Goal: Information Seeking & Learning: Learn about a topic

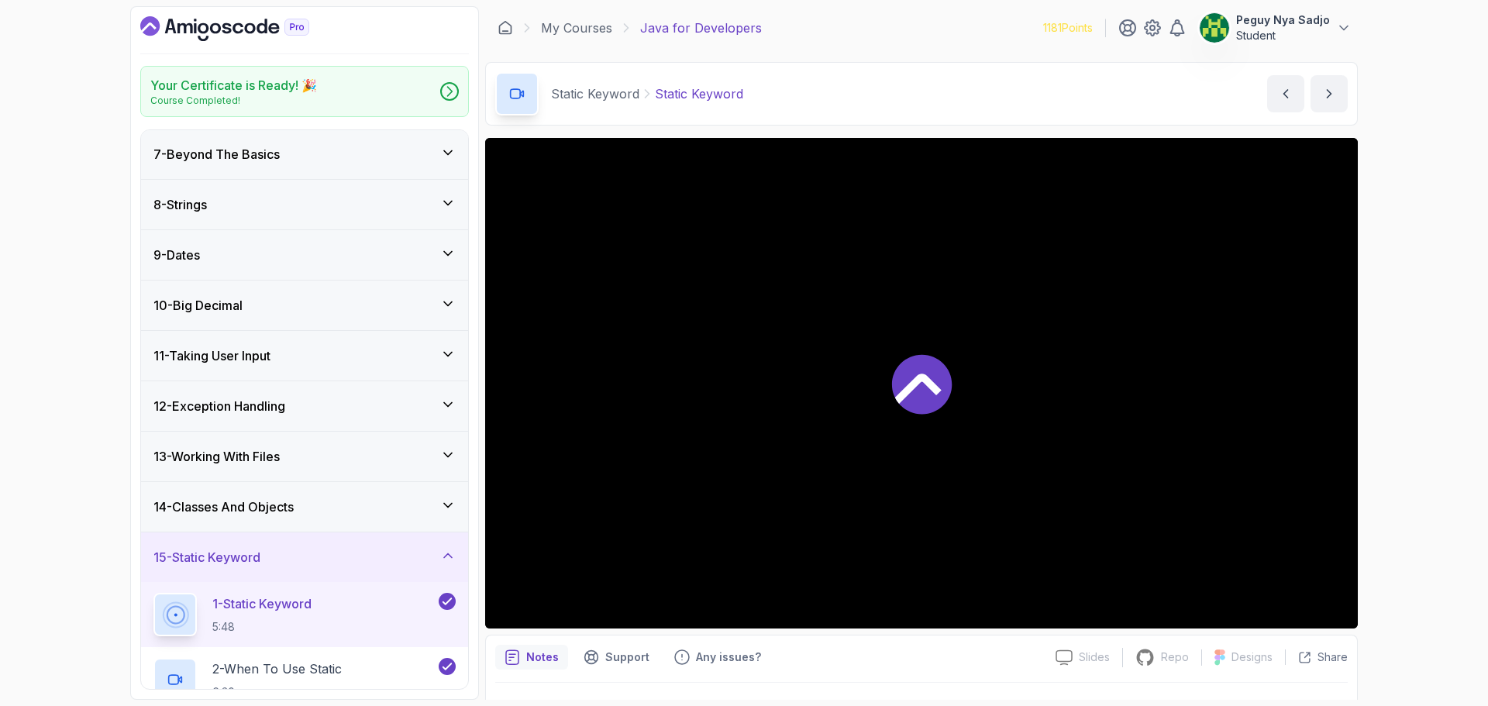
scroll to position [310, 0]
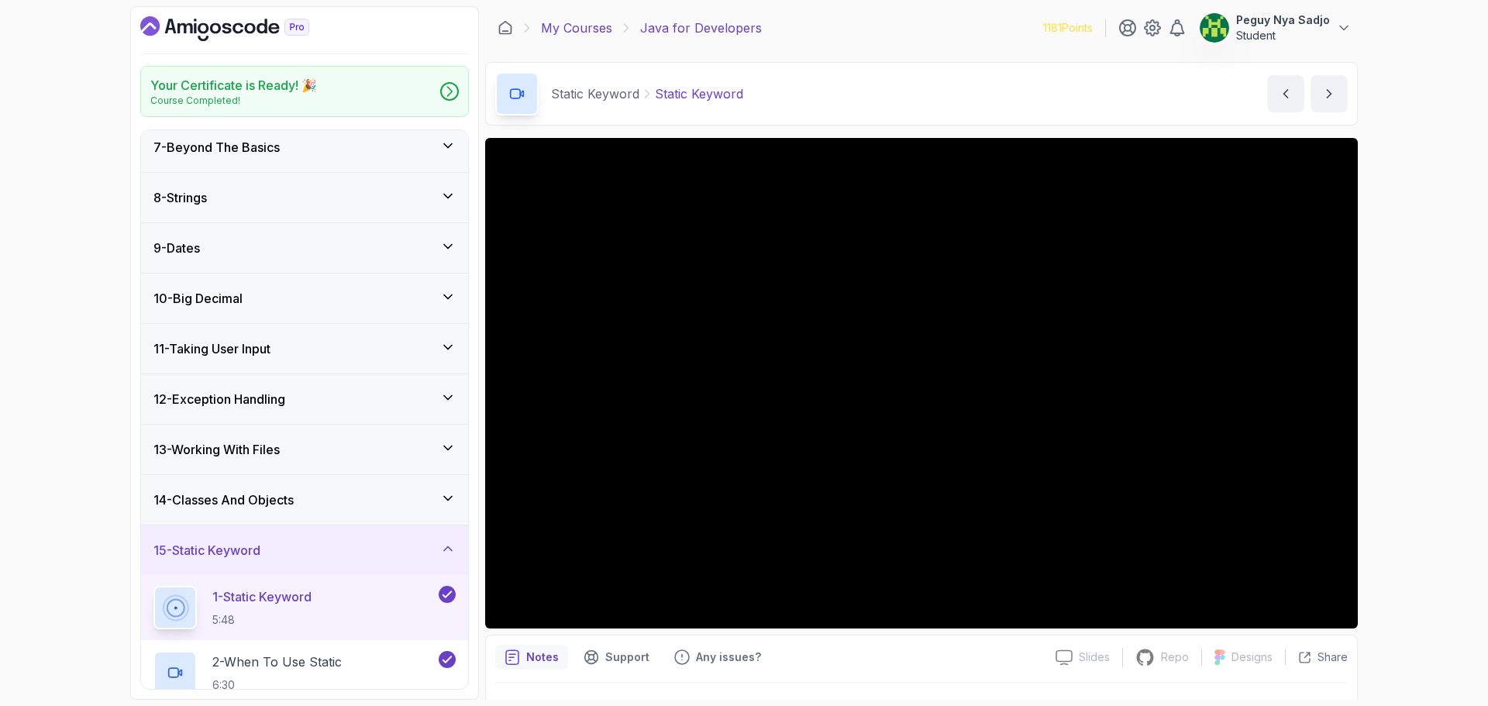
click at [571, 28] on link "My Courses" at bounding box center [576, 28] width 71 height 19
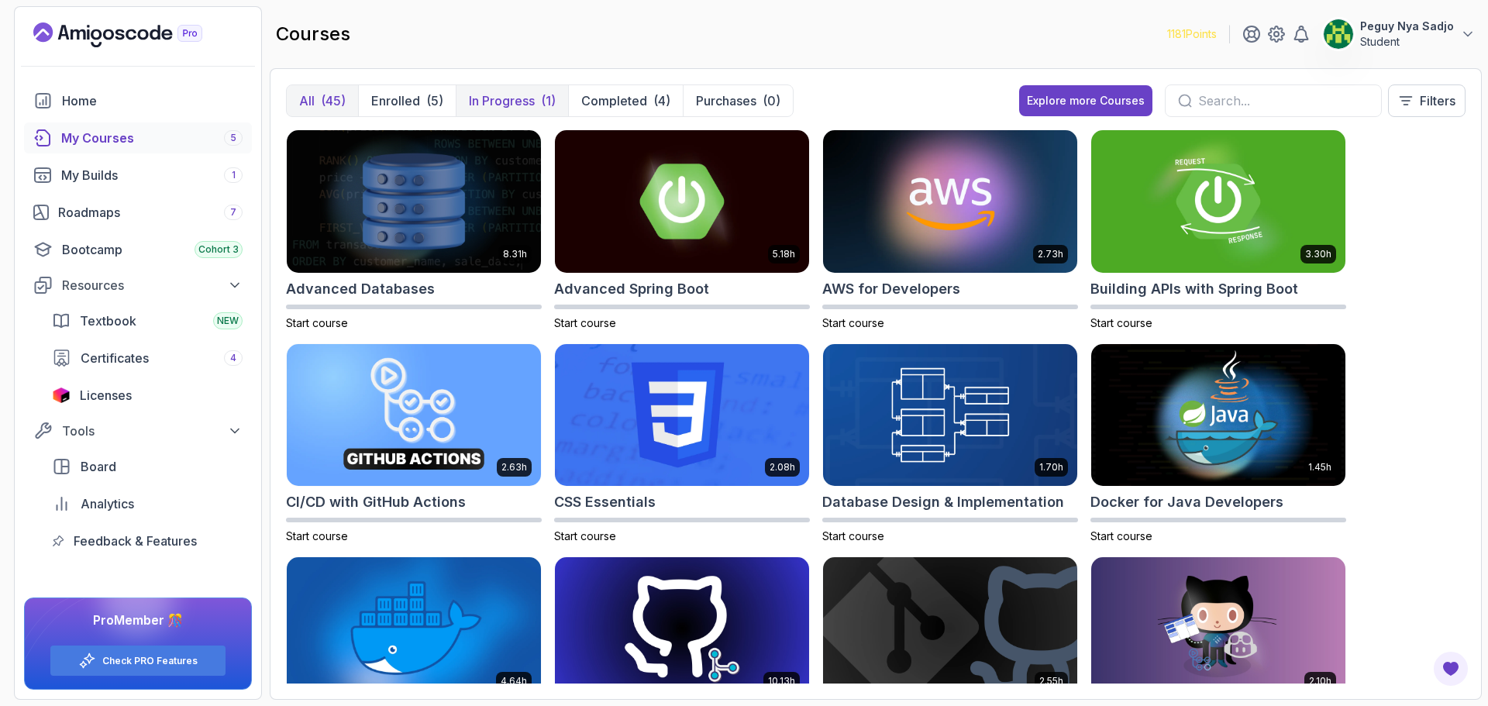
click at [481, 100] on p "In Progress" at bounding box center [502, 100] width 66 height 19
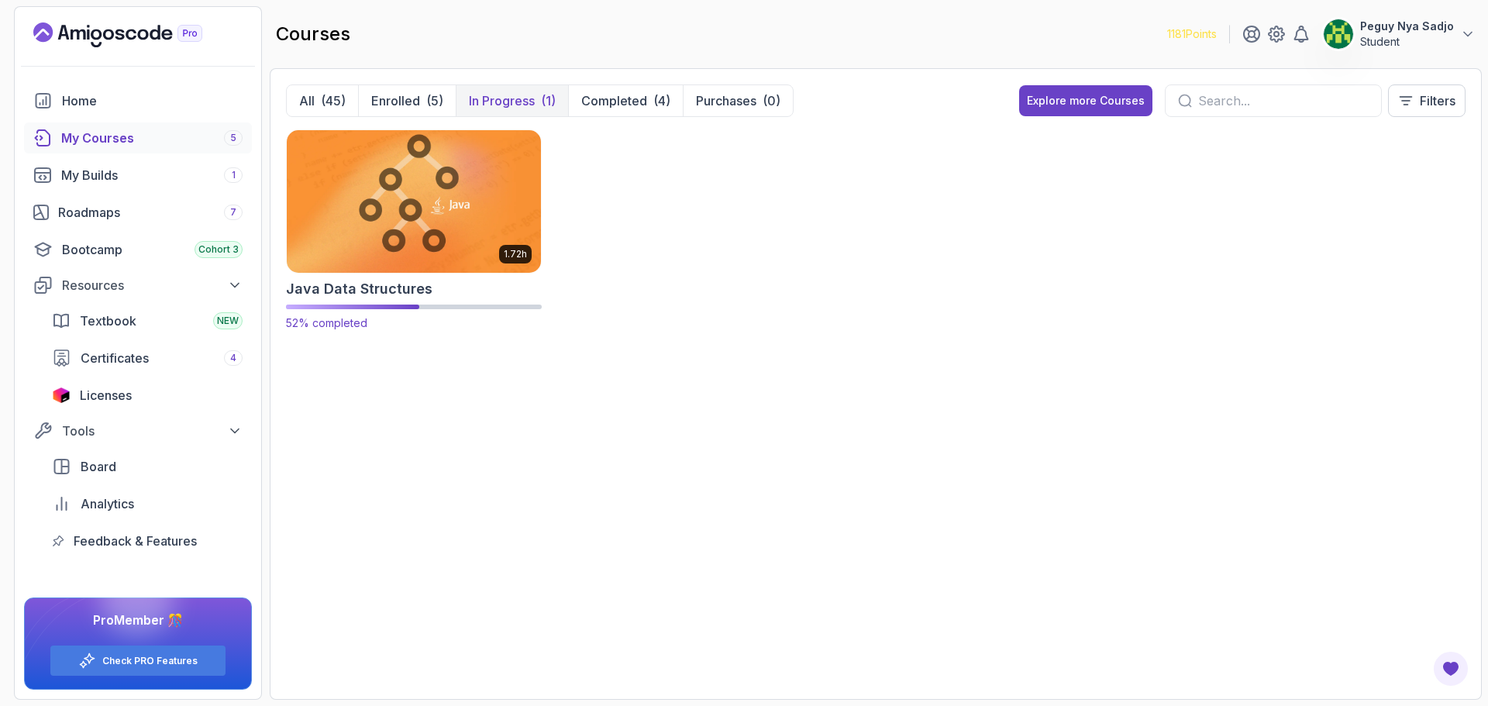
click at [385, 226] on img at bounding box center [414, 201] width 267 height 150
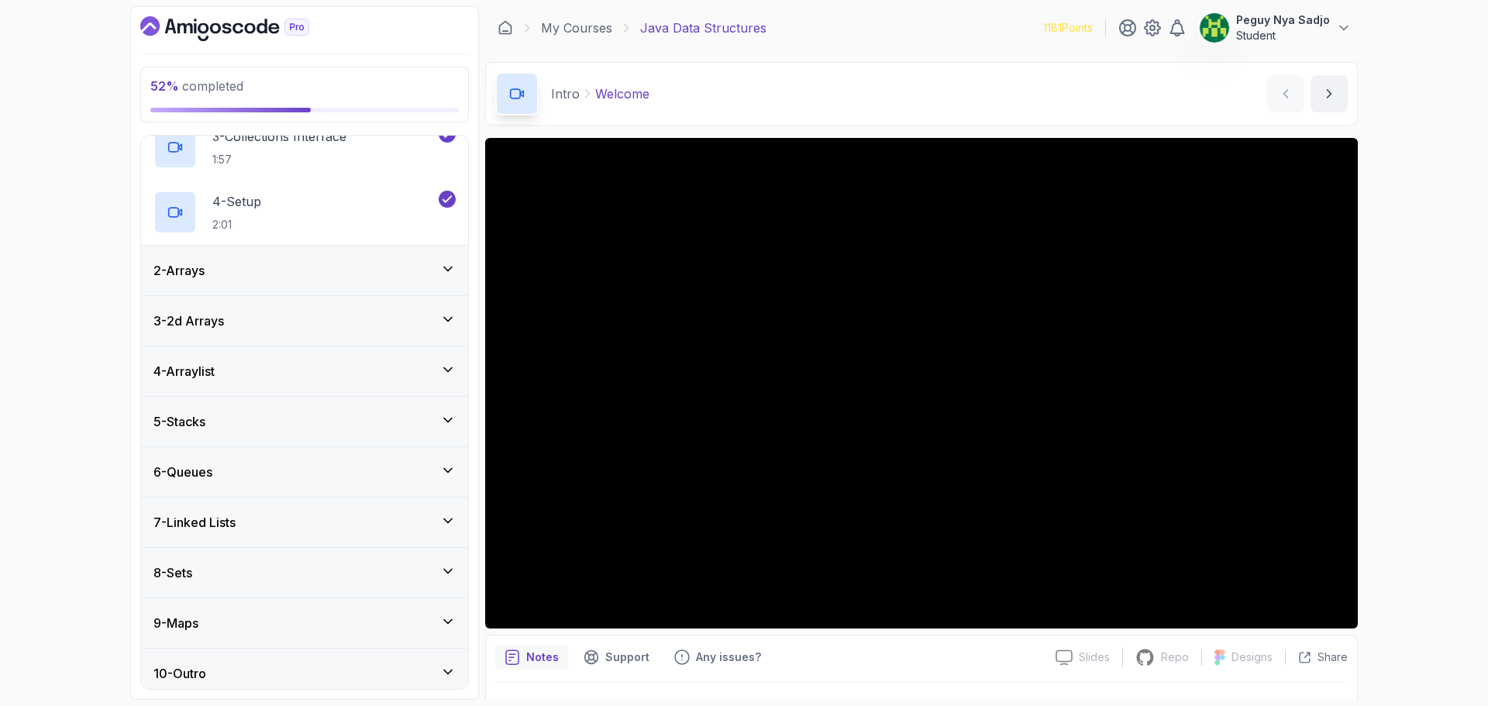
scroll to position [210, 0]
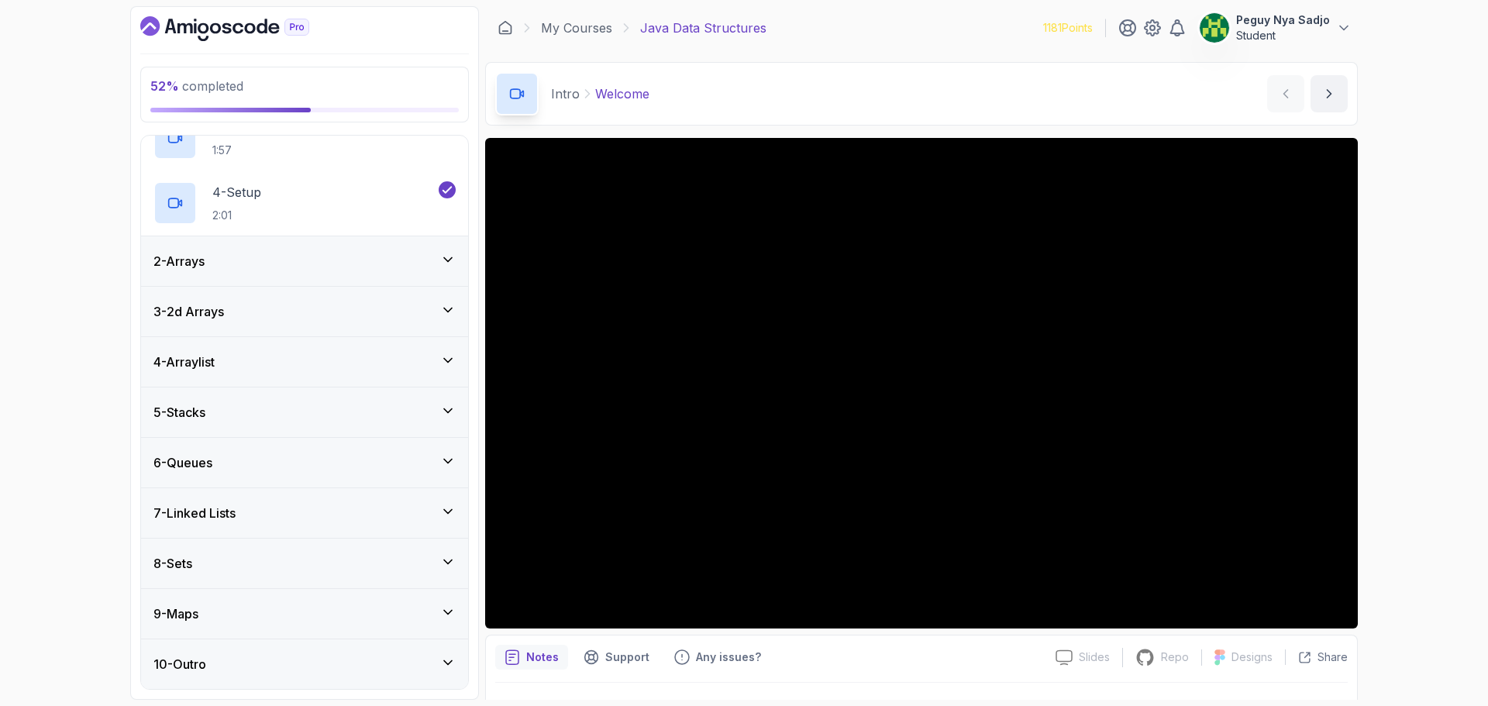
click at [454, 464] on icon at bounding box center [448, 462] width 16 height 16
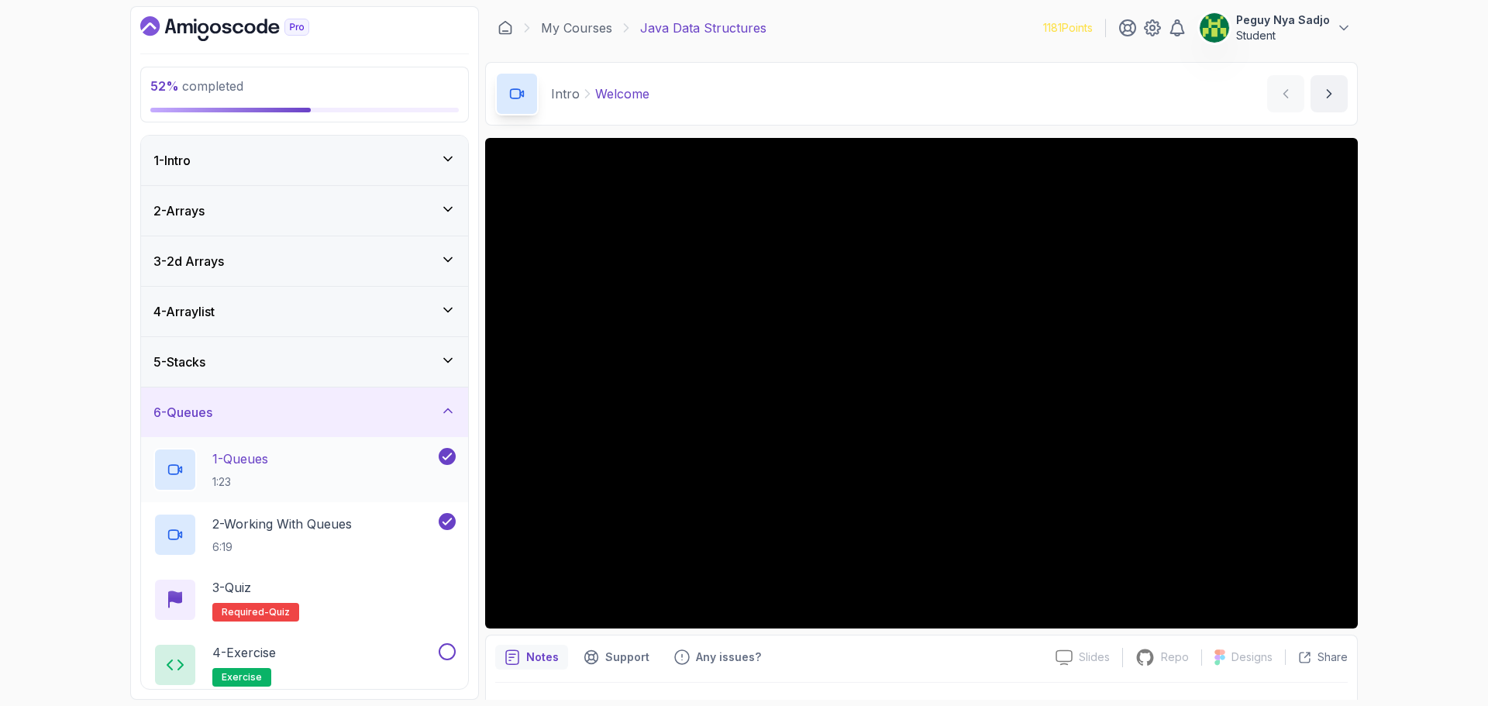
click at [285, 472] on div "1 - Queues 1:23" at bounding box center [295, 469] width 282 height 43
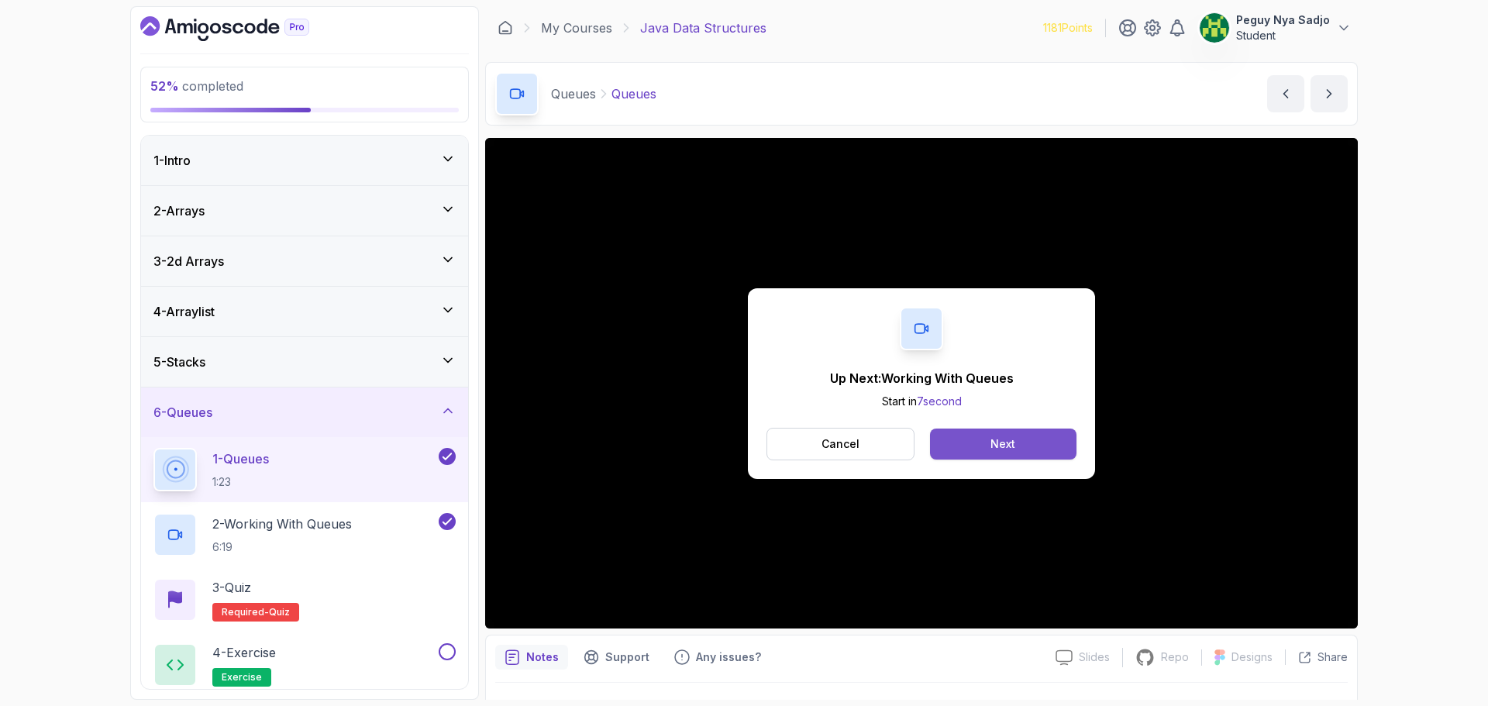
click at [1045, 449] on button "Next" at bounding box center [1003, 444] width 147 height 31
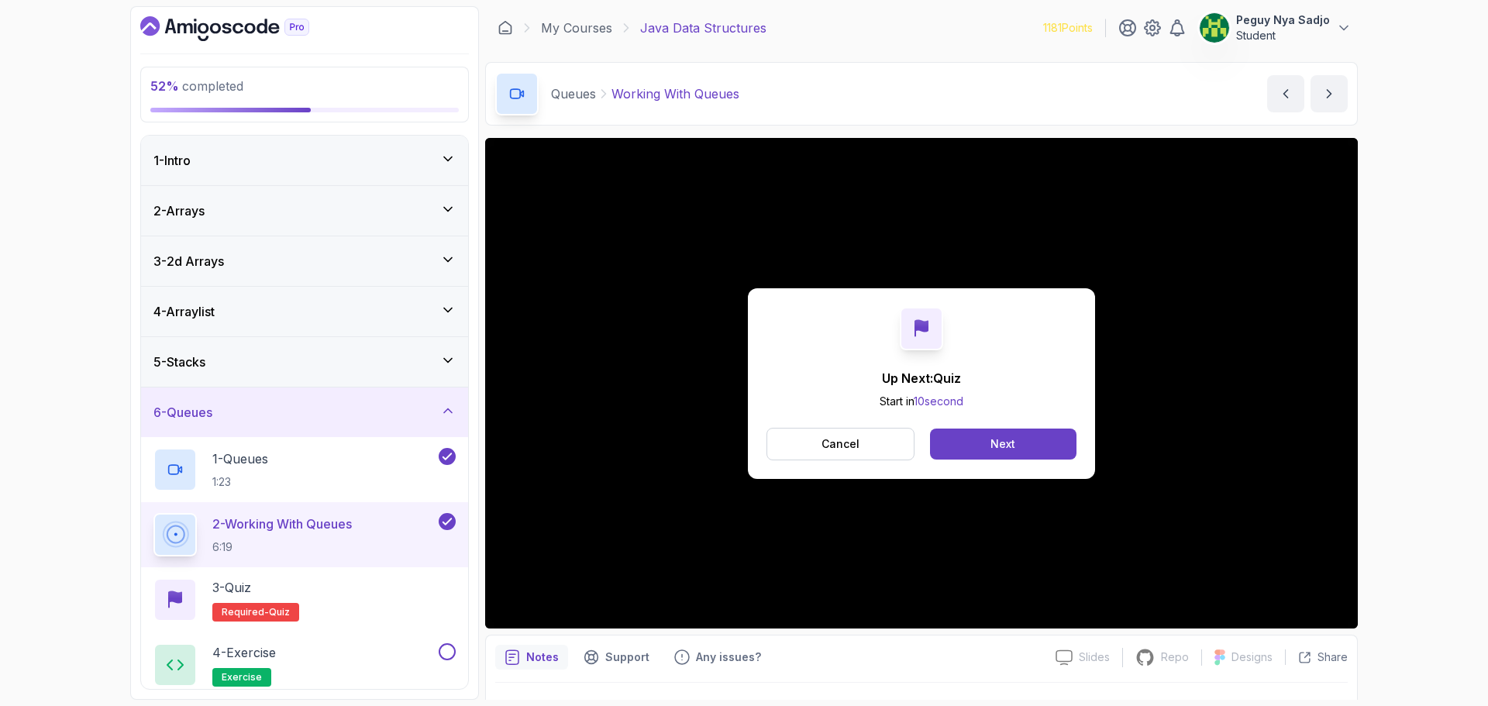
click at [949, 236] on div "Up Next: Quiz Start in 10 second Cancel Next" at bounding box center [921, 383] width 873 height 491
